Goal: Find specific page/section: Find specific page/section

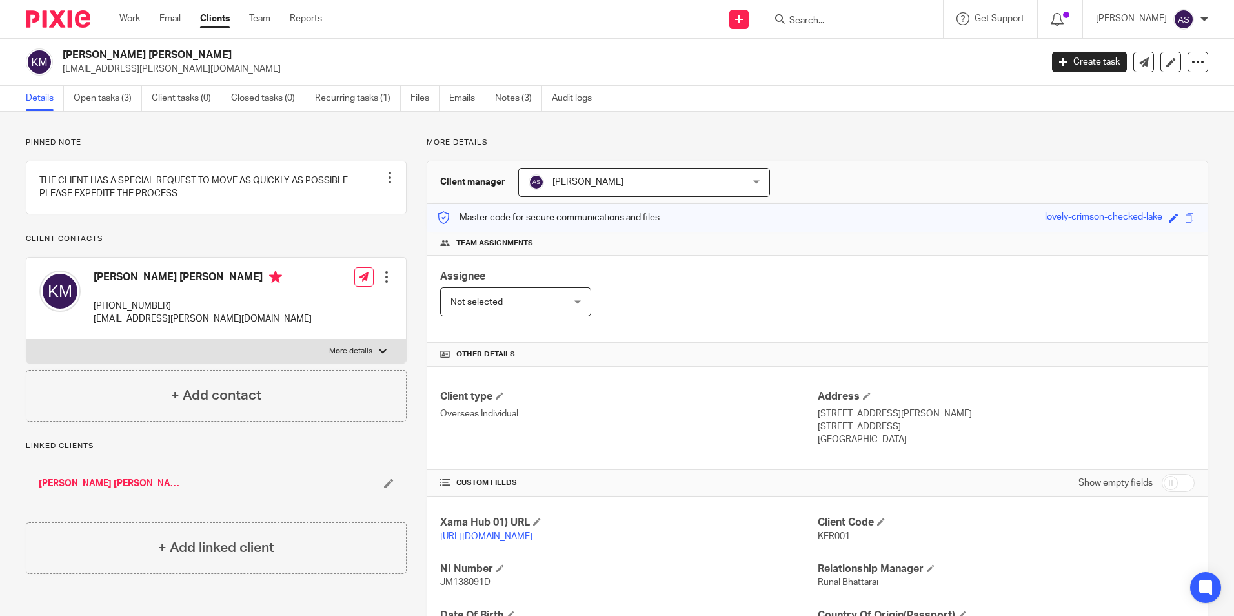
scroll to position [171, 0]
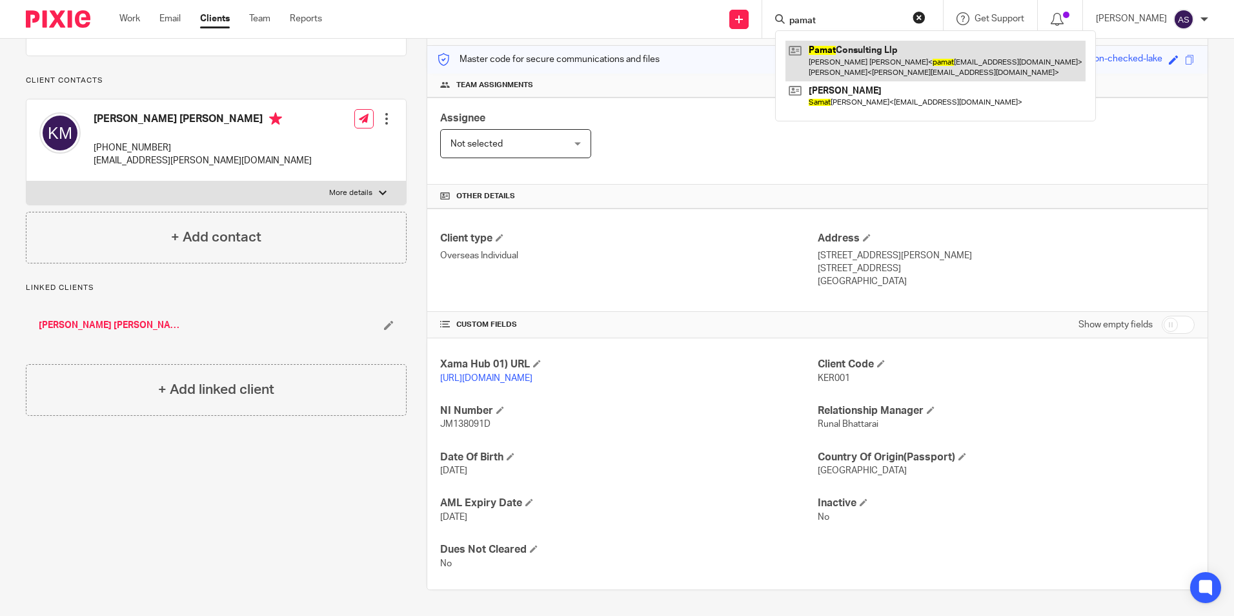
type input "pamat"
click at [925, 51] on link at bounding box center [935, 61] width 300 height 40
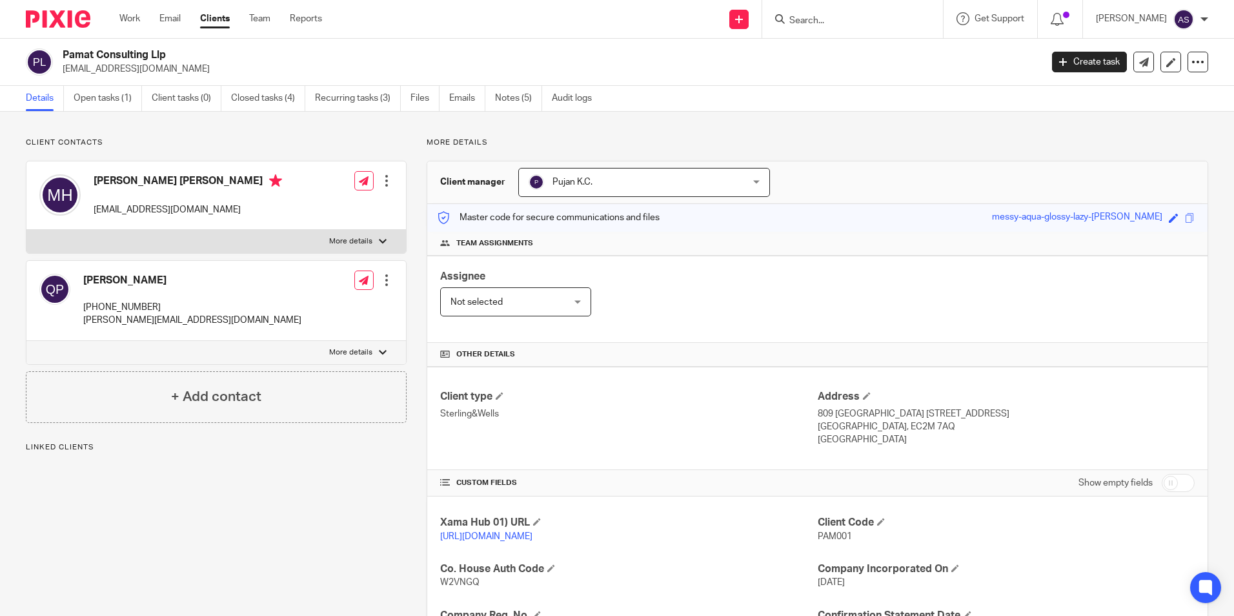
scroll to position [218, 0]
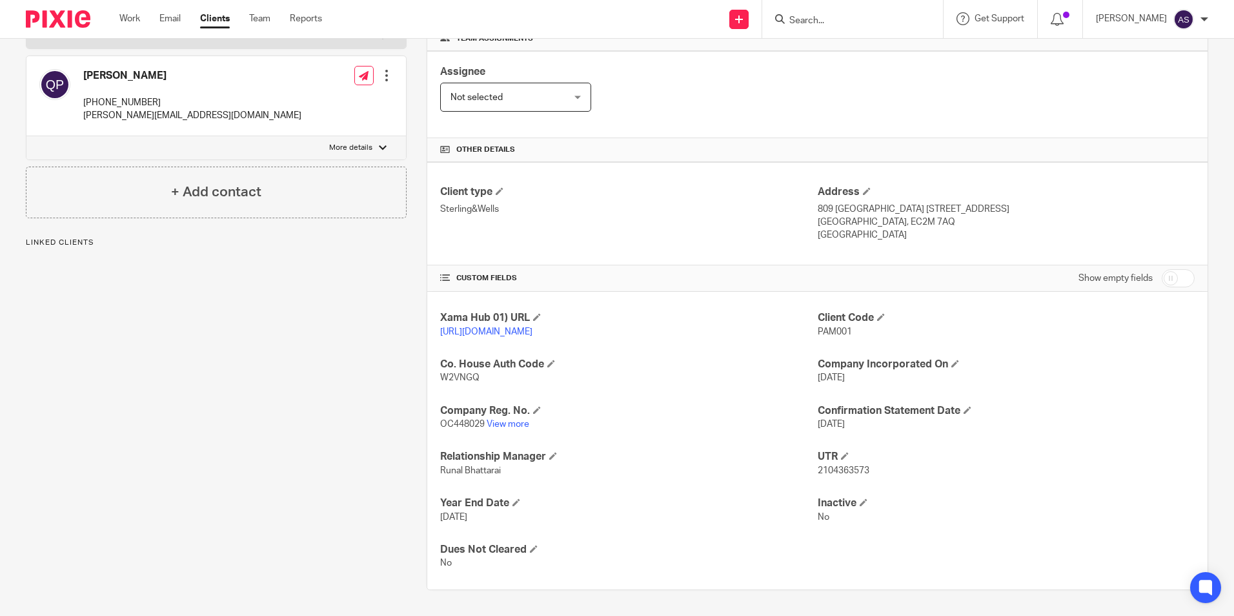
click at [511, 418] on p "OC448029 View more" at bounding box center [628, 424] width 377 height 13
click at [511, 424] on link "View more" at bounding box center [508, 424] width 43 height 9
